Goal: Check status: Check status

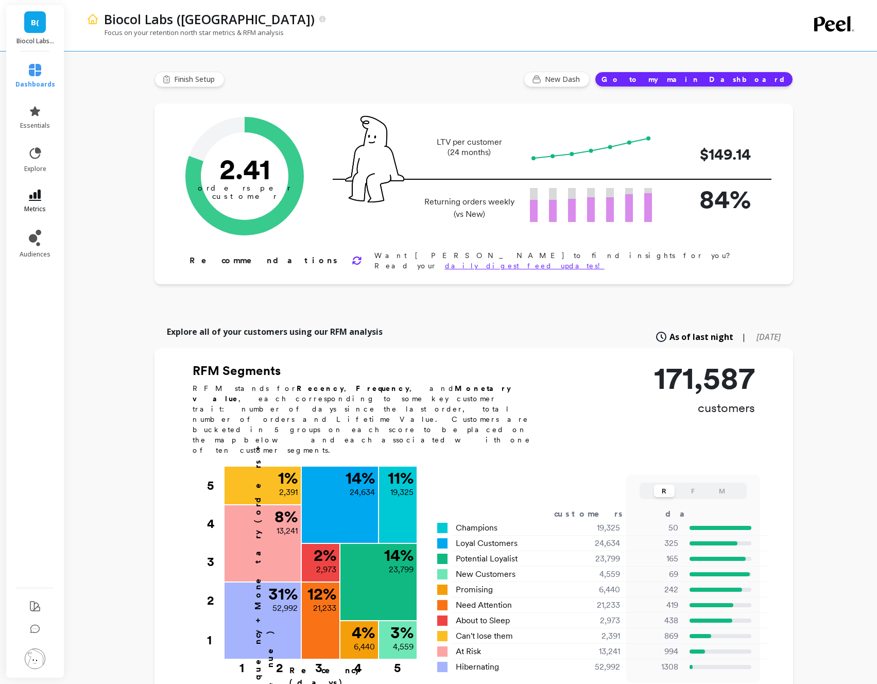
click at [44, 190] on link "metrics" at bounding box center [35, 202] width 40 height 24
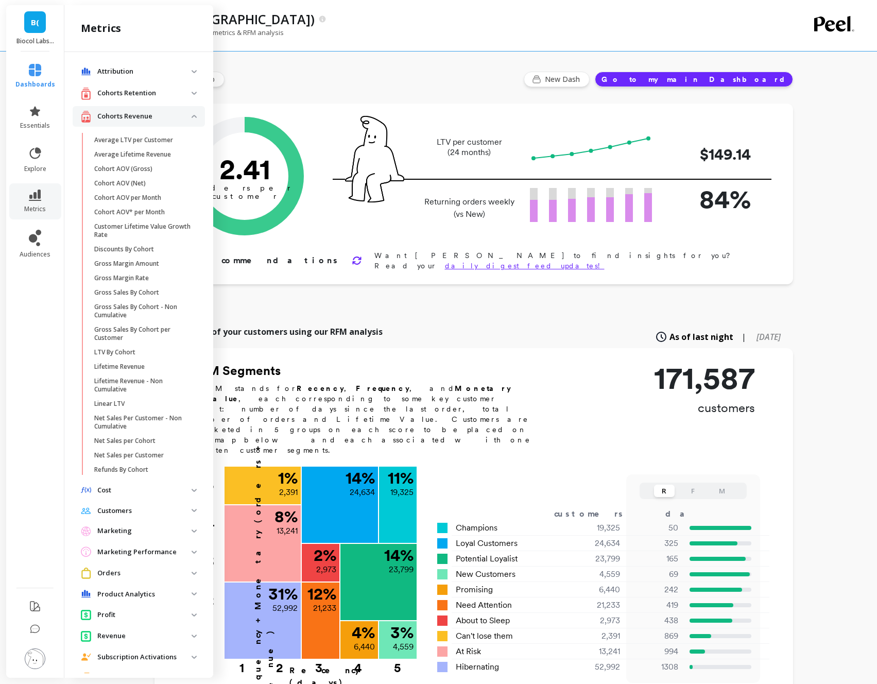
click at [41, 94] on li "dashboards" at bounding box center [35, 76] width 52 height 37
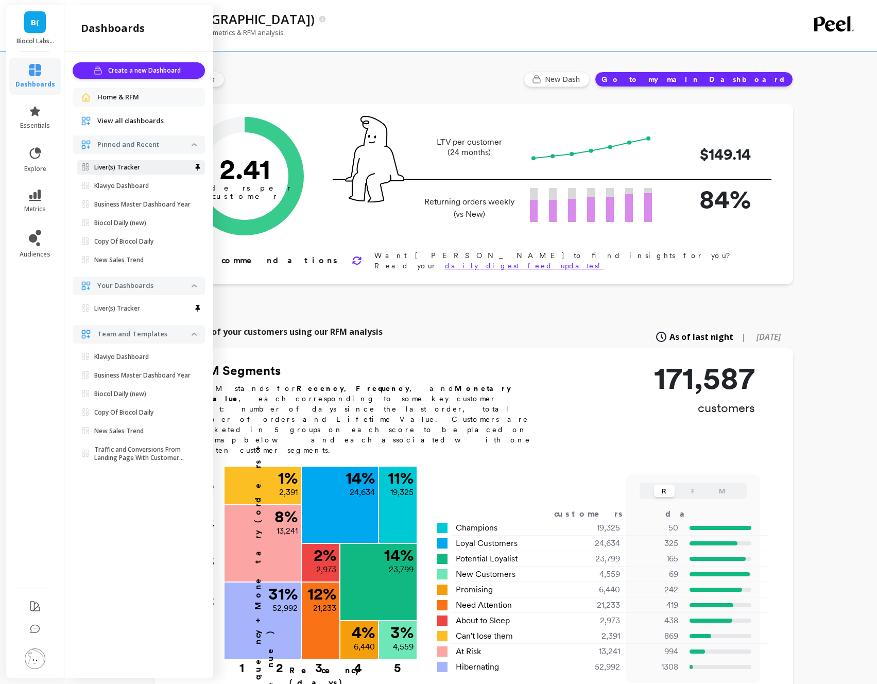
click at [108, 165] on p "Liver(s) Tracker" at bounding box center [117, 167] width 46 height 8
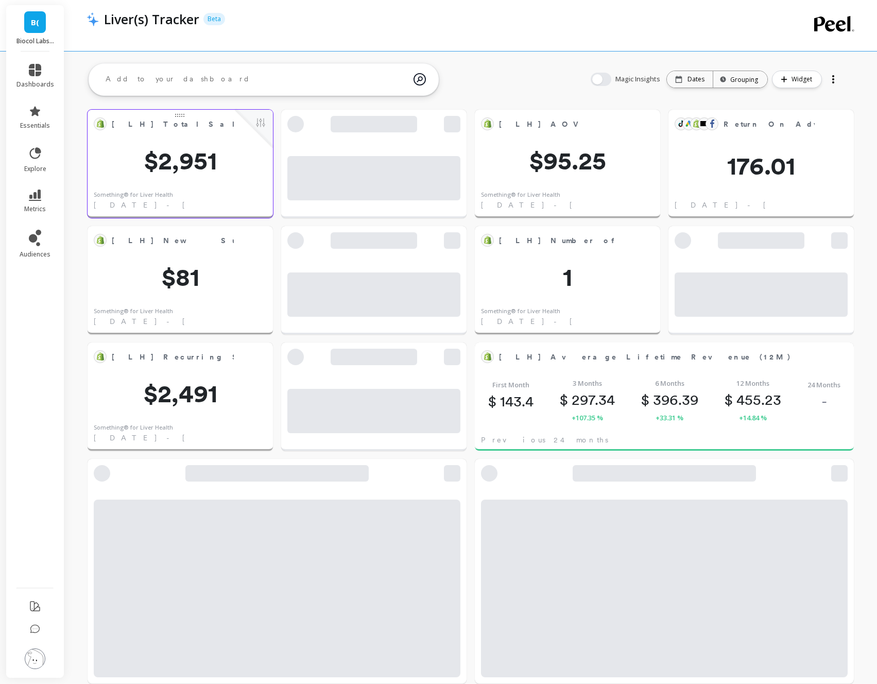
scroll to position [180, 745]
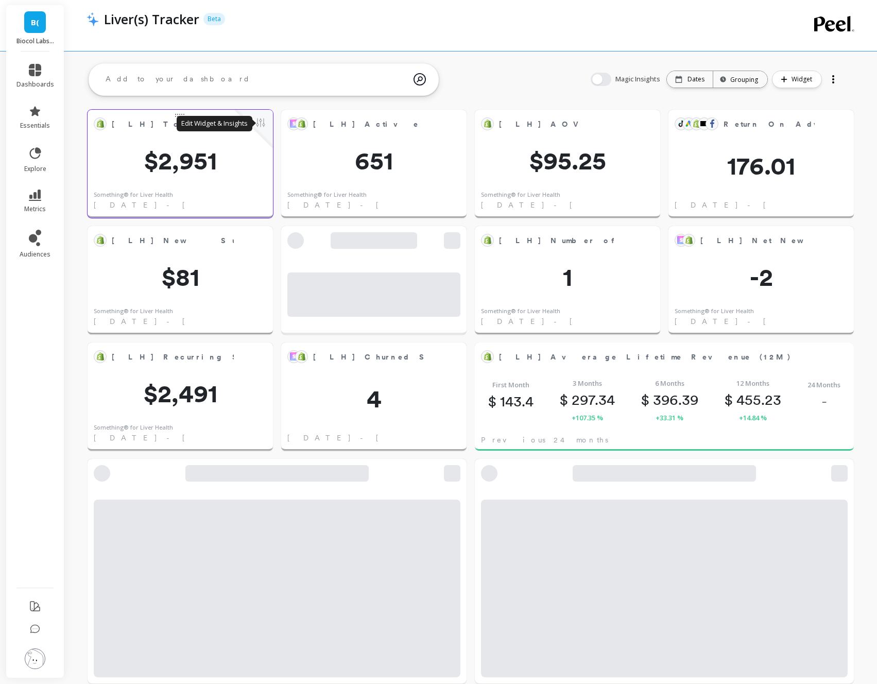
click at [262, 123] on button at bounding box center [260, 123] width 12 height 14
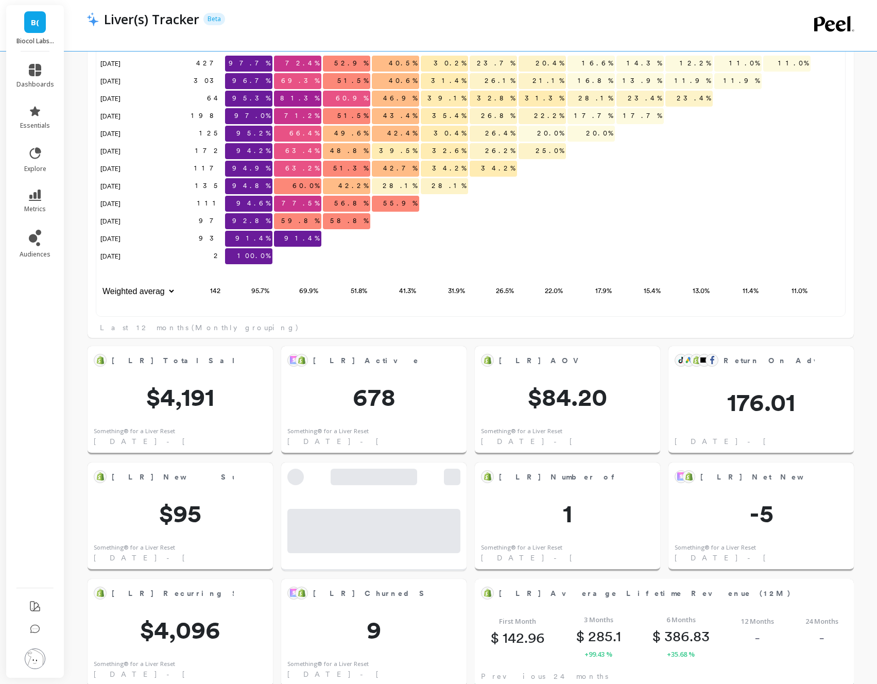
scroll to position [1293, 0]
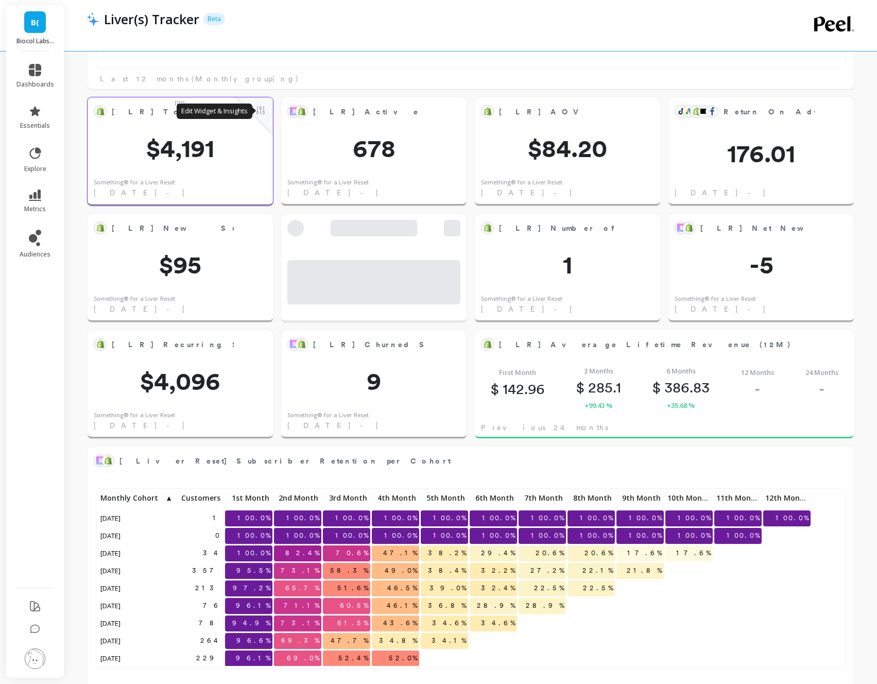
click at [259, 111] on button at bounding box center [260, 111] width 12 height 14
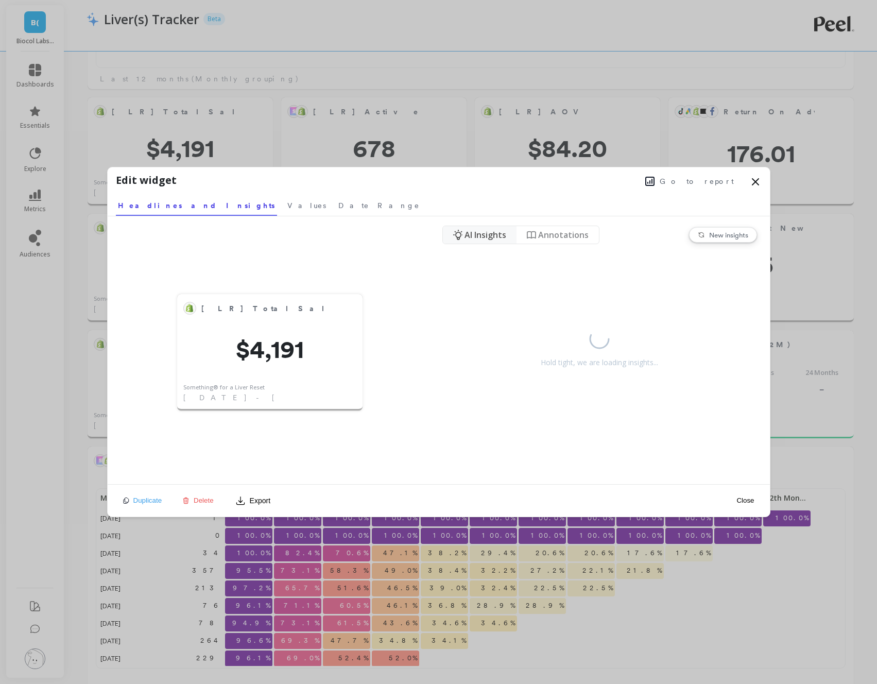
click at [714, 185] on span "Go to report" at bounding box center [697, 181] width 74 height 10
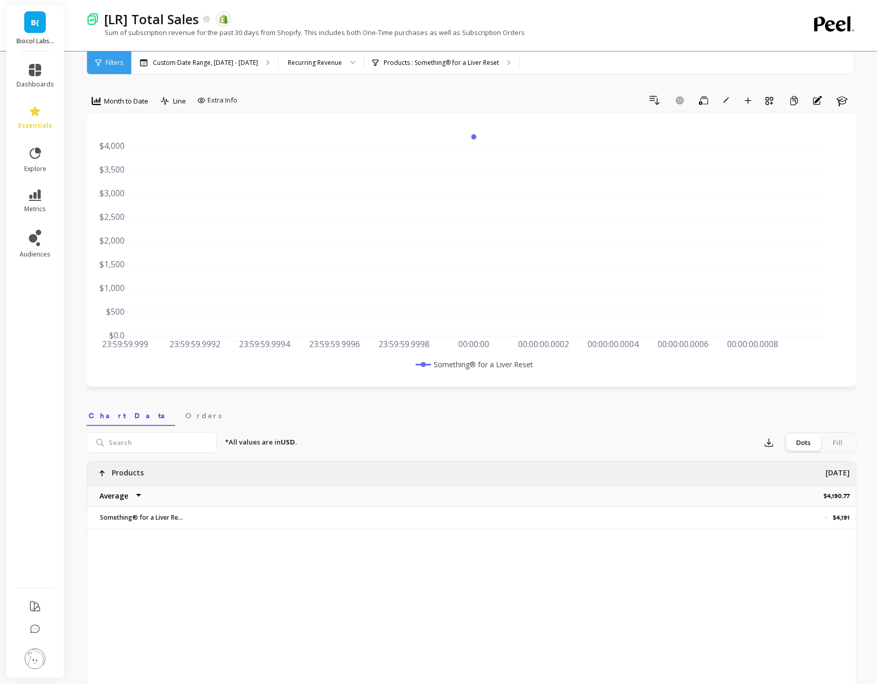
click at [143, 101] on span "Month to Date" at bounding box center [126, 101] width 44 height 10
click at [123, 237] on div "Year to Date" at bounding box center [124, 237] width 59 height 10
click at [140, 96] on span "Year to Date" at bounding box center [123, 101] width 39 height 10
click at [279, 58] on div "Recurring Revenue" at bounding box center [321, 63] width 85 height 23
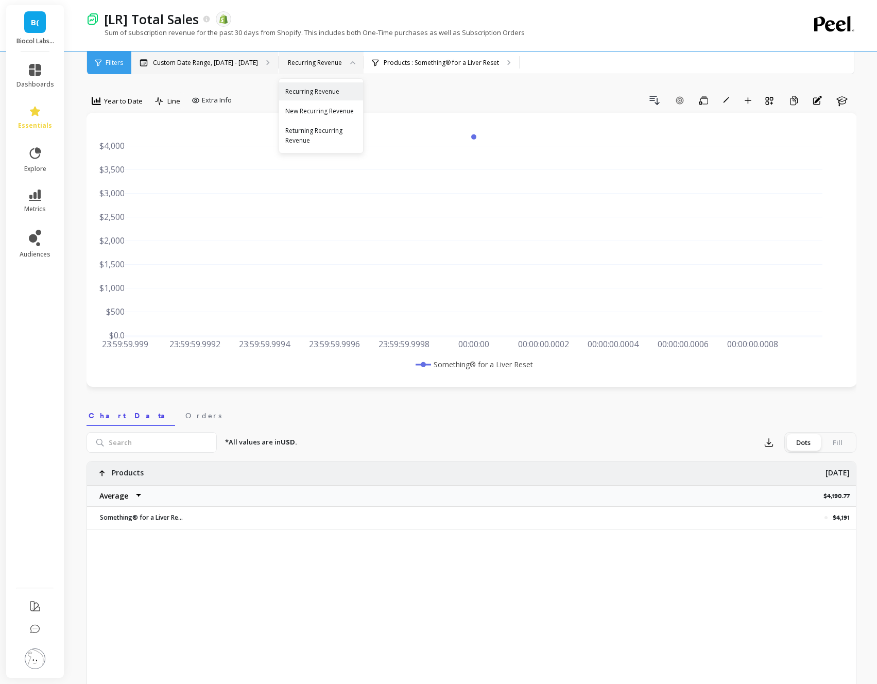
click at [248, 61] on p "Custom Date Range, [DATE] - [DATE]" at bounding box center [205, 63] width 105 height 8
click at [343, 60] on div at bounding box center [349, 63] width 12 height 23
click at [255, 66] on div "Custom Date Range, [DATE] - [DATE]" at bounding box center [204, 63] width 147 height 23
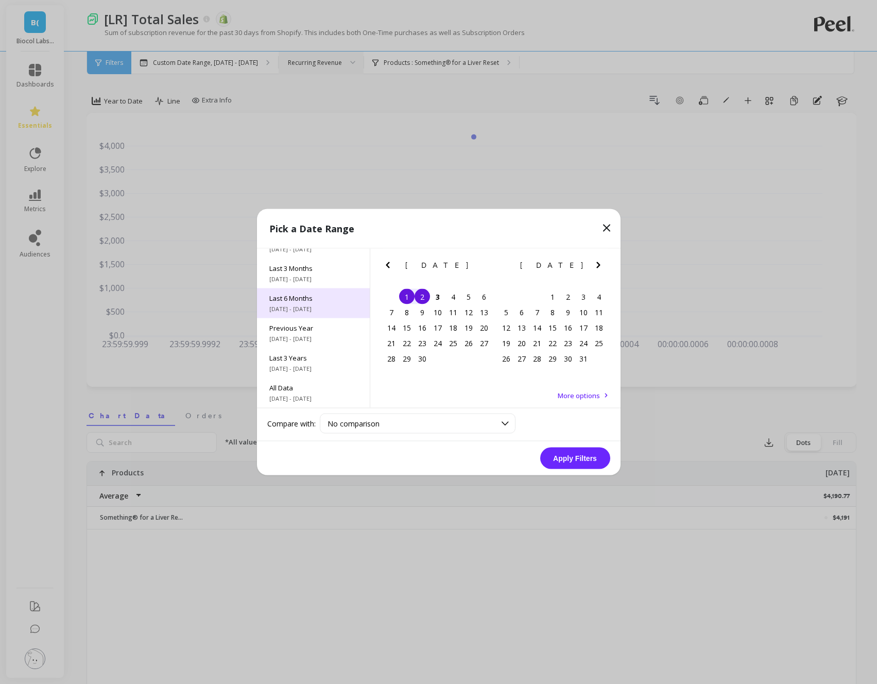
scroll to position [0, 0]
click at [336, 296] on span "[DATE] - [DATE]" at bounding box center [313, 299] width 88 height 8
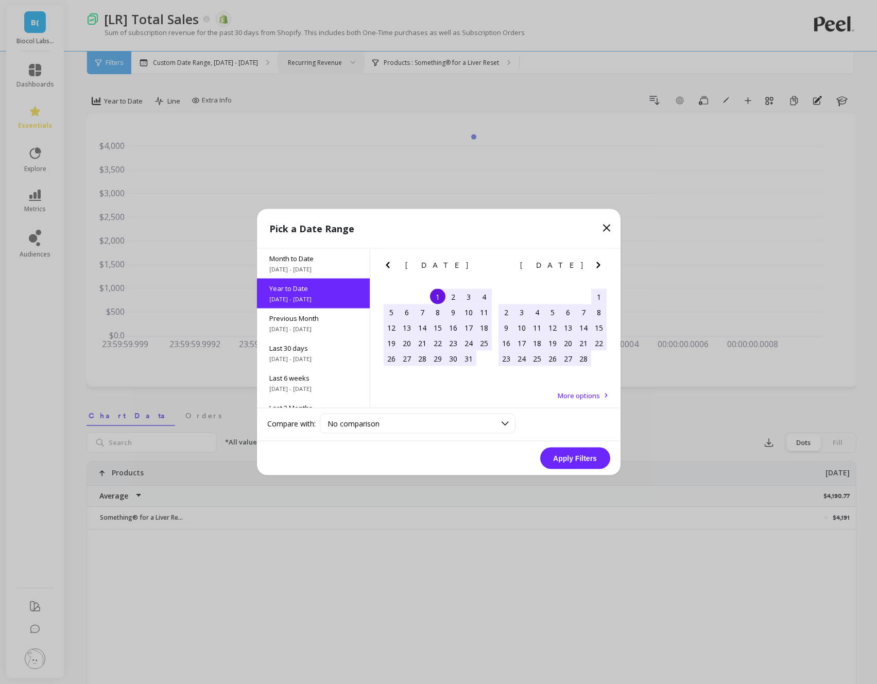
click at [575, 454] on button "Apply Filters" at bounding box center [575, 459] width 70 height 22
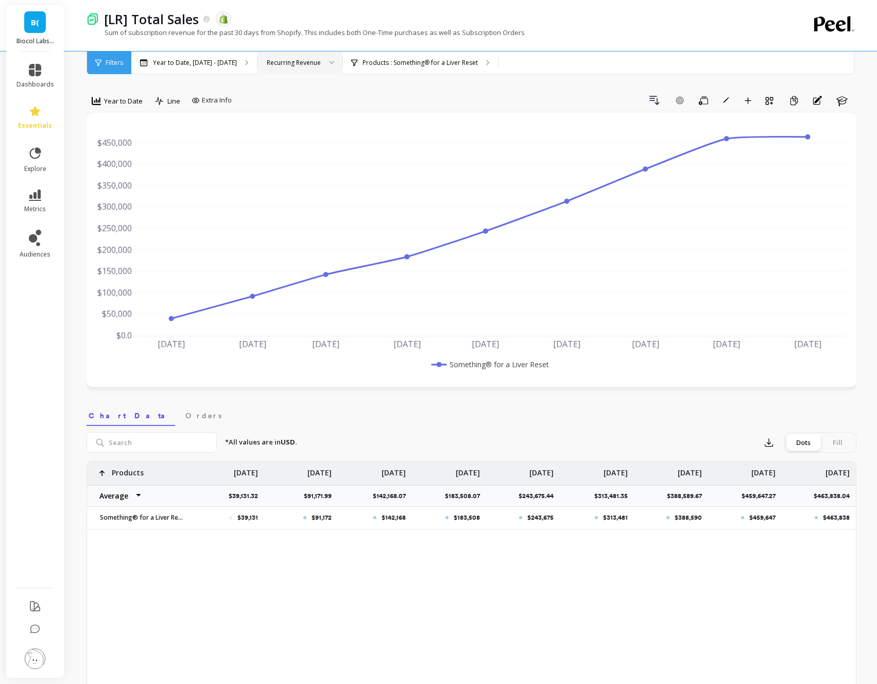
click at [123, 98] on span "Year to Date" at bounding box center [123, 101] width 39 height 10
click at [115, 185] on div "Monthly" at bounding box center [124, 183] width 59 height 10
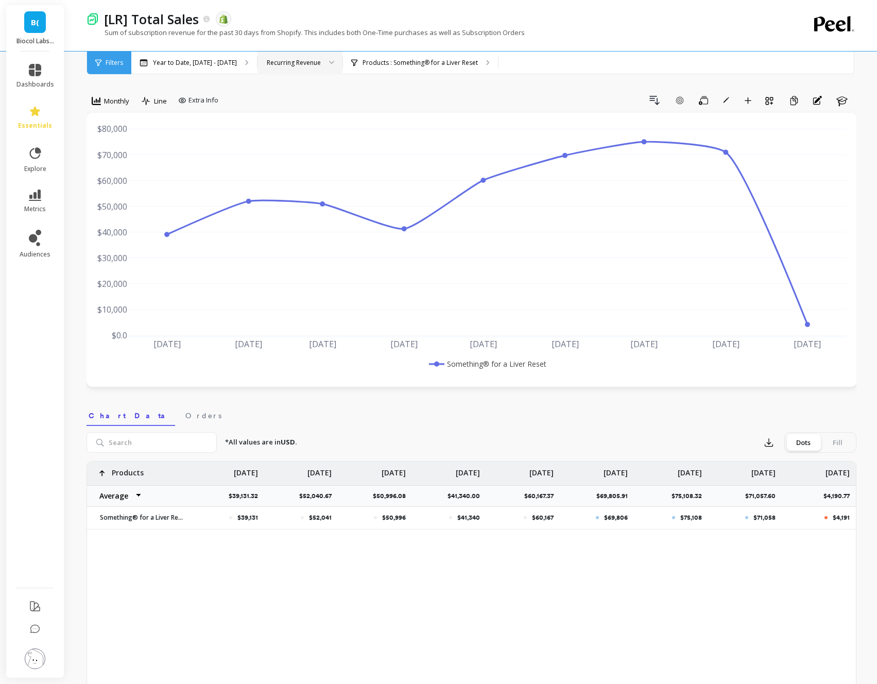
click at [303, 58] on div "Recurring Revenue" at bounding box center [294, 63] width 54 height 10
